Goal: Task Accomplishment & Management: Complete application form

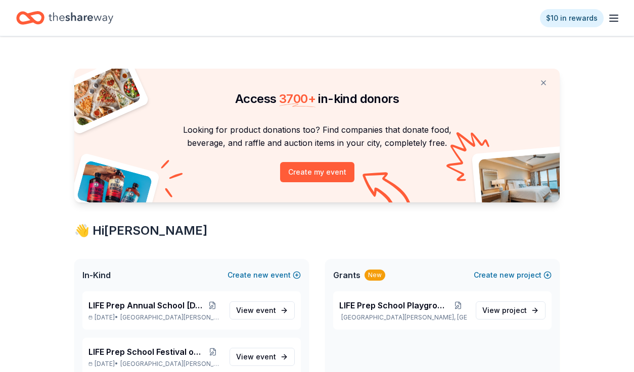
click at [607, 20] on icon "button" at bounding box center [613, 18] width 12 height 12
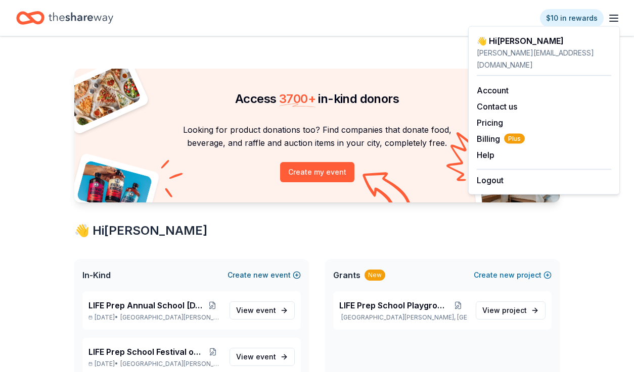
click at [247, 275] on button "Create new event" at bounding box center [263, 275] width 73 height 12
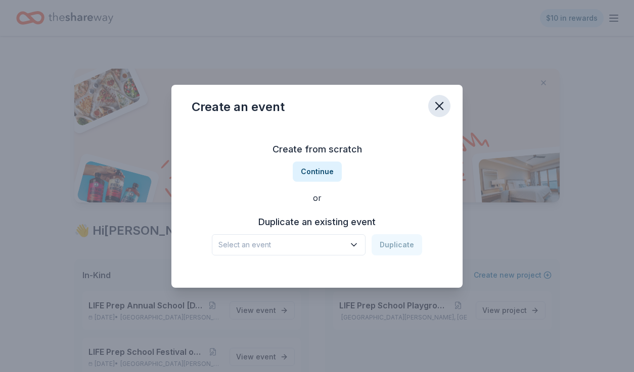
click at [436, 107] on icon "button" at bounding box center [439, 106] width 14 height 14
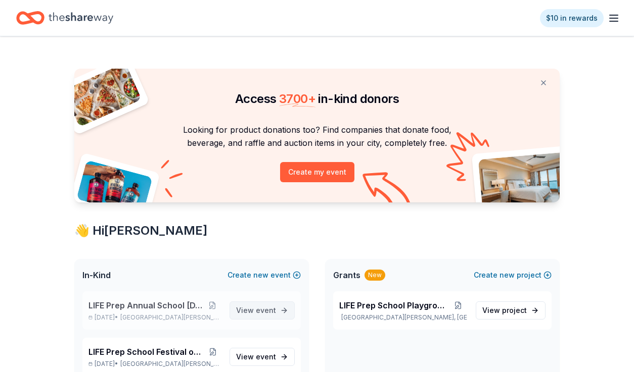
click at [245, 309] on span "View event" at bounding box center [256, 311] width 40 height 12
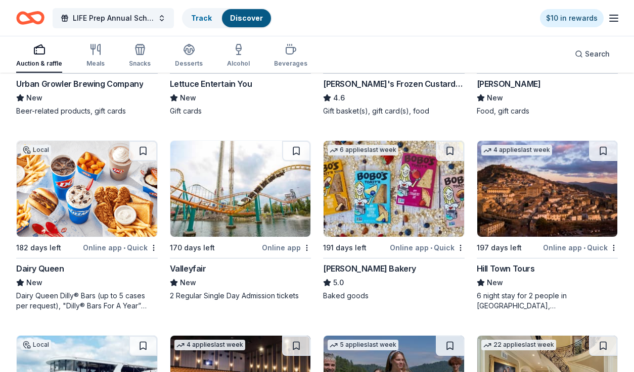
scroll to position [1788, 0]
click at [276, 192] on img at bounding box center [240, 189] width 140 height 96
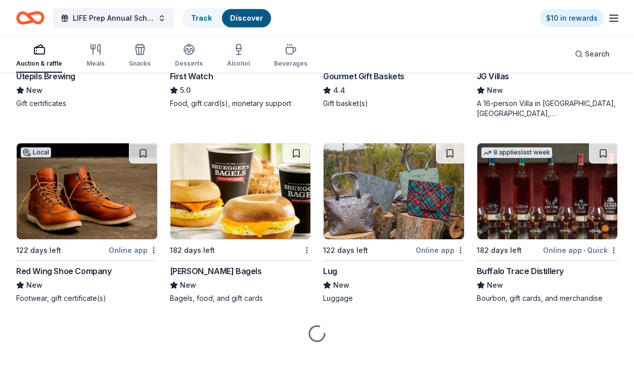
scroll to position [2759, 0]
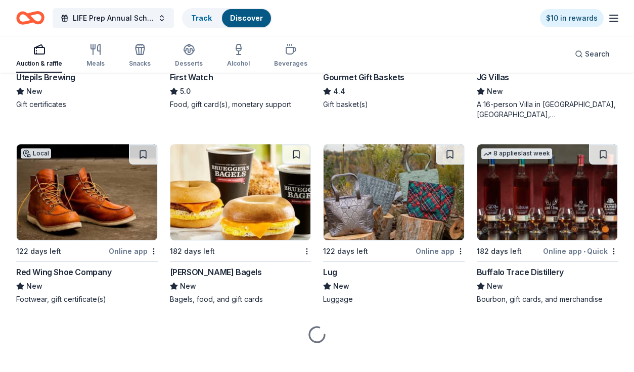
click at [272, 202] on img at bounding box center [240, 193] width 140 height 96
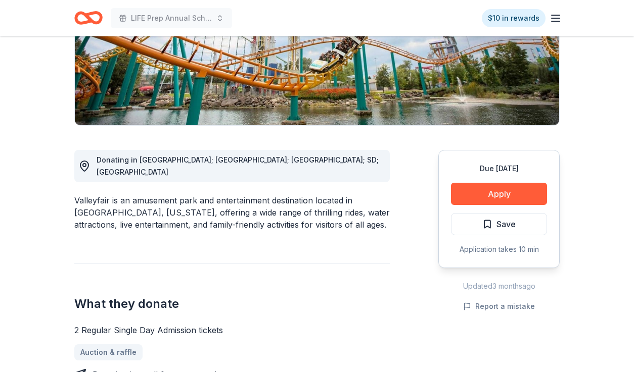
scroll to position [183, 0]
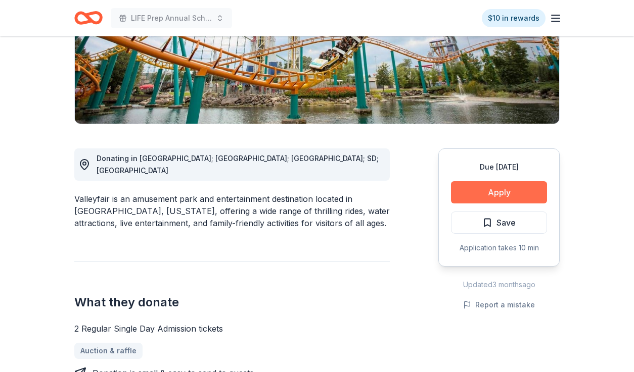
click at [468, 187] on button "Apply" at bounding box center [499, 192] width 96 height 22
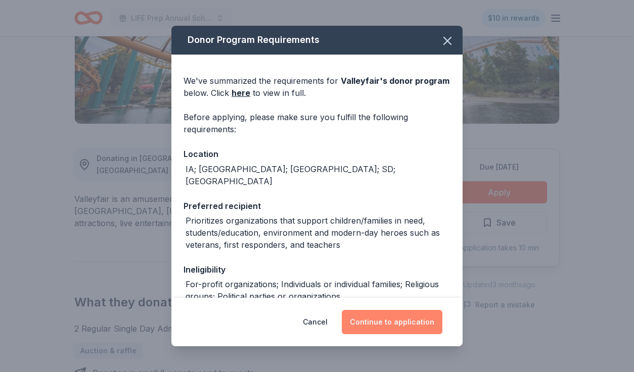
click at [416, 321] on button "Continue to application" at bounding box center [392, 322] width 101 height 24
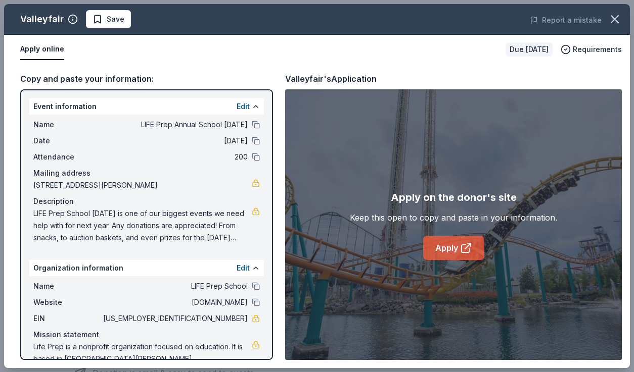
click at [448, 248] on link "Apply" at bounding box center [453, 248] width 61 height 24
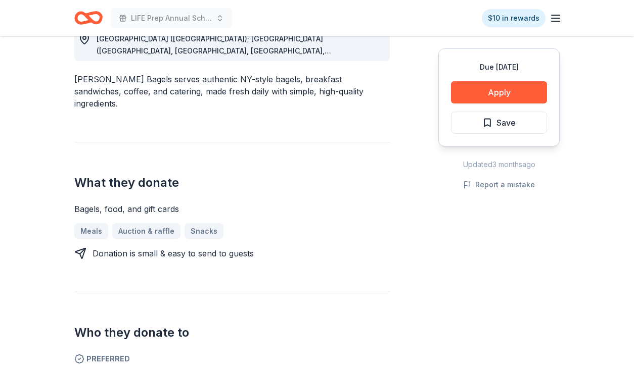
scroll to position [282, 0]
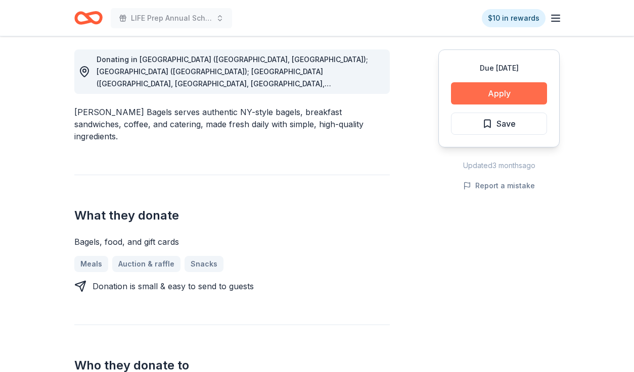
click at [498, 96] on button "Apply" at bounding box center [499, 93] width 96 height 22
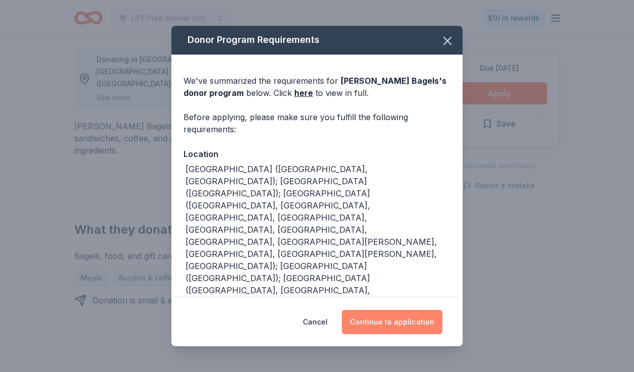
click at [403, 331] on button "Continue to application" at bounding box center [392, 322] width 101 height 24
